Goal: Task Accomplishment & Management: Complete application form

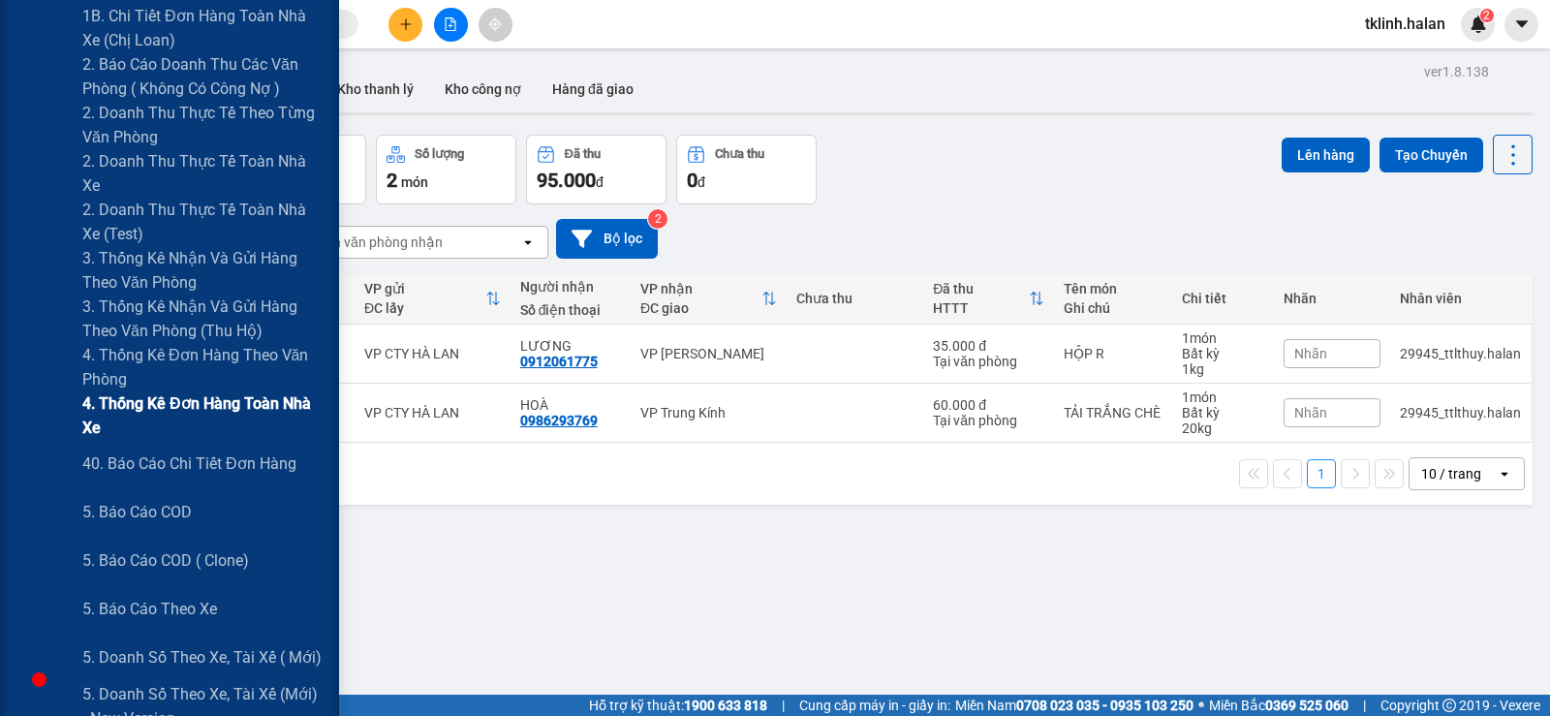
scroll to position [678, 0]
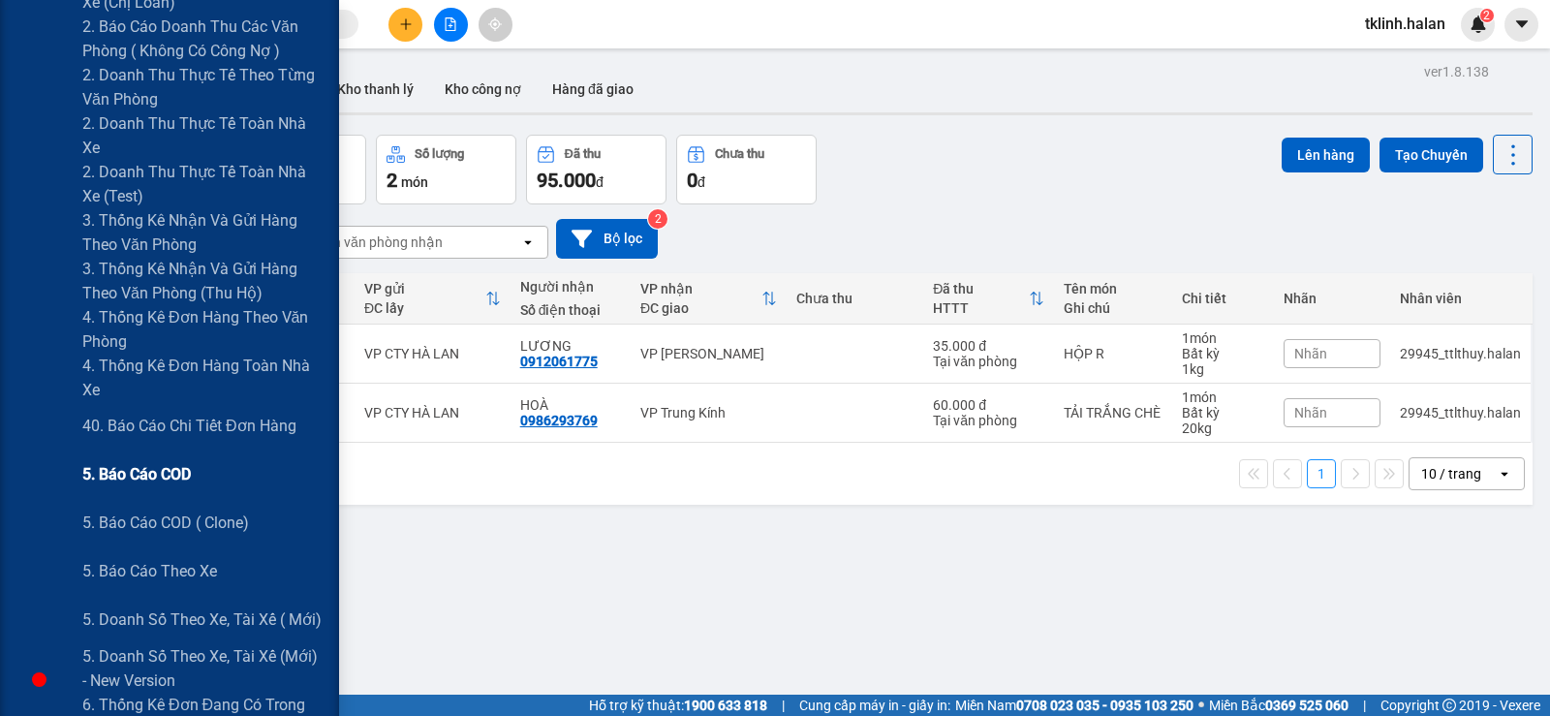
click at [157, 477] on span "5. Báo cáo COD" at bounding box center [136, 474] width 109 height 24
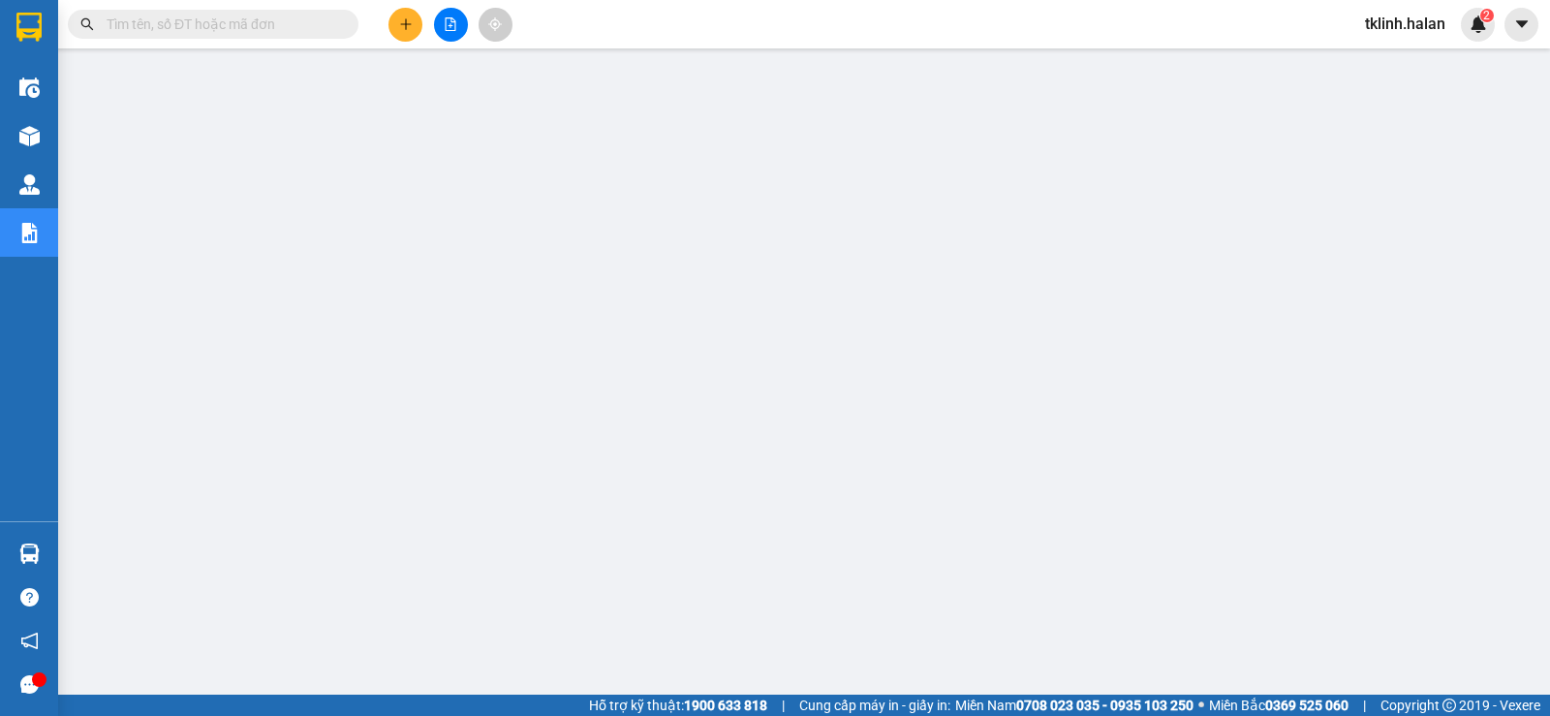
click at [196, 27] on input "text" at bounding box center [221, 24] width 229 height 21
paste input "TKC1208252132"
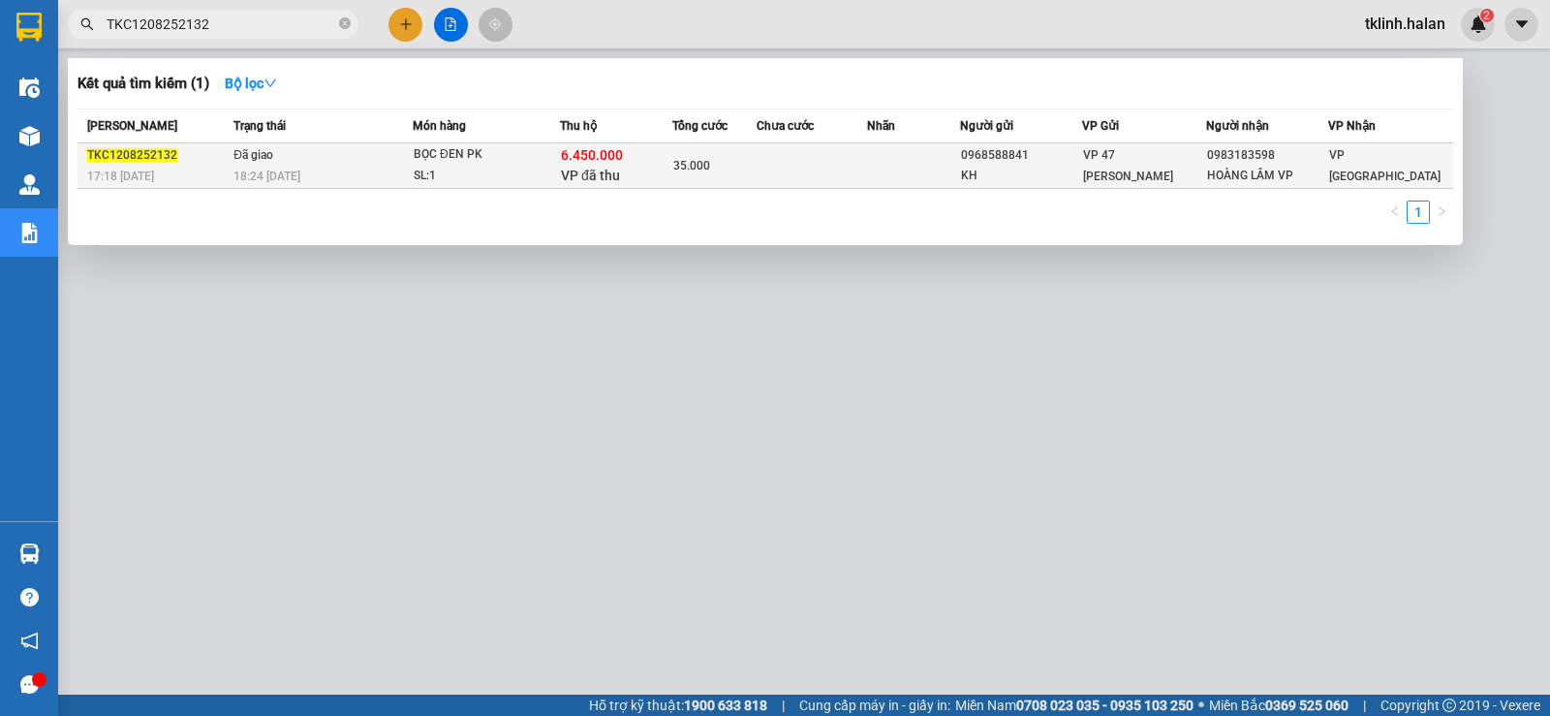
type input "TKC1208252132"
click at [143, 156] on span "TKC1208252132" at bounding box center [132, 155] width 90 height 14
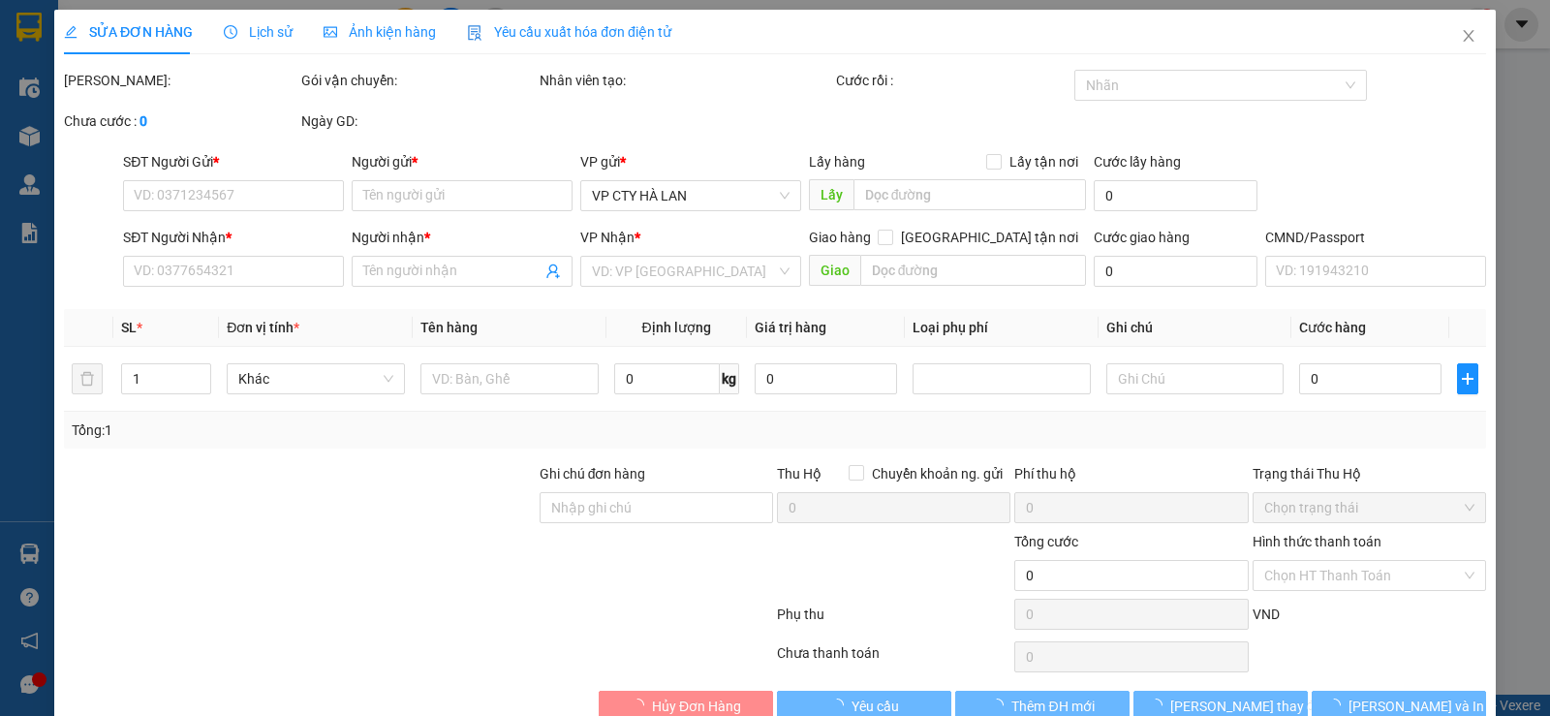
type input "0968588841"
type input "KH"
type input "0983183598"
type input "HOÀNG LÂM VP"
checkbox input "true"
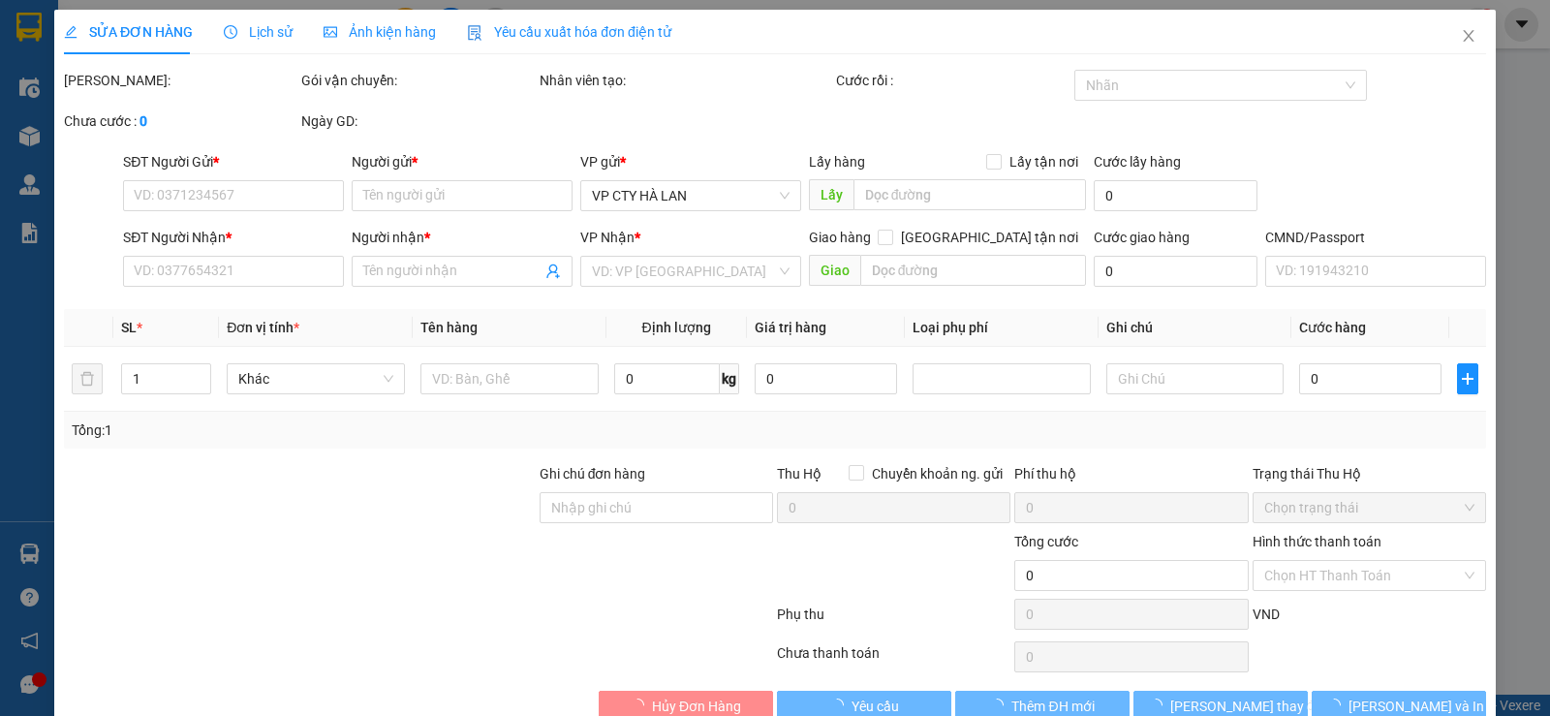
type input "6.450.000"
type input "60.000"
type input "35.000"
